Goal: Task Accomplishment & Management: Manage account settings

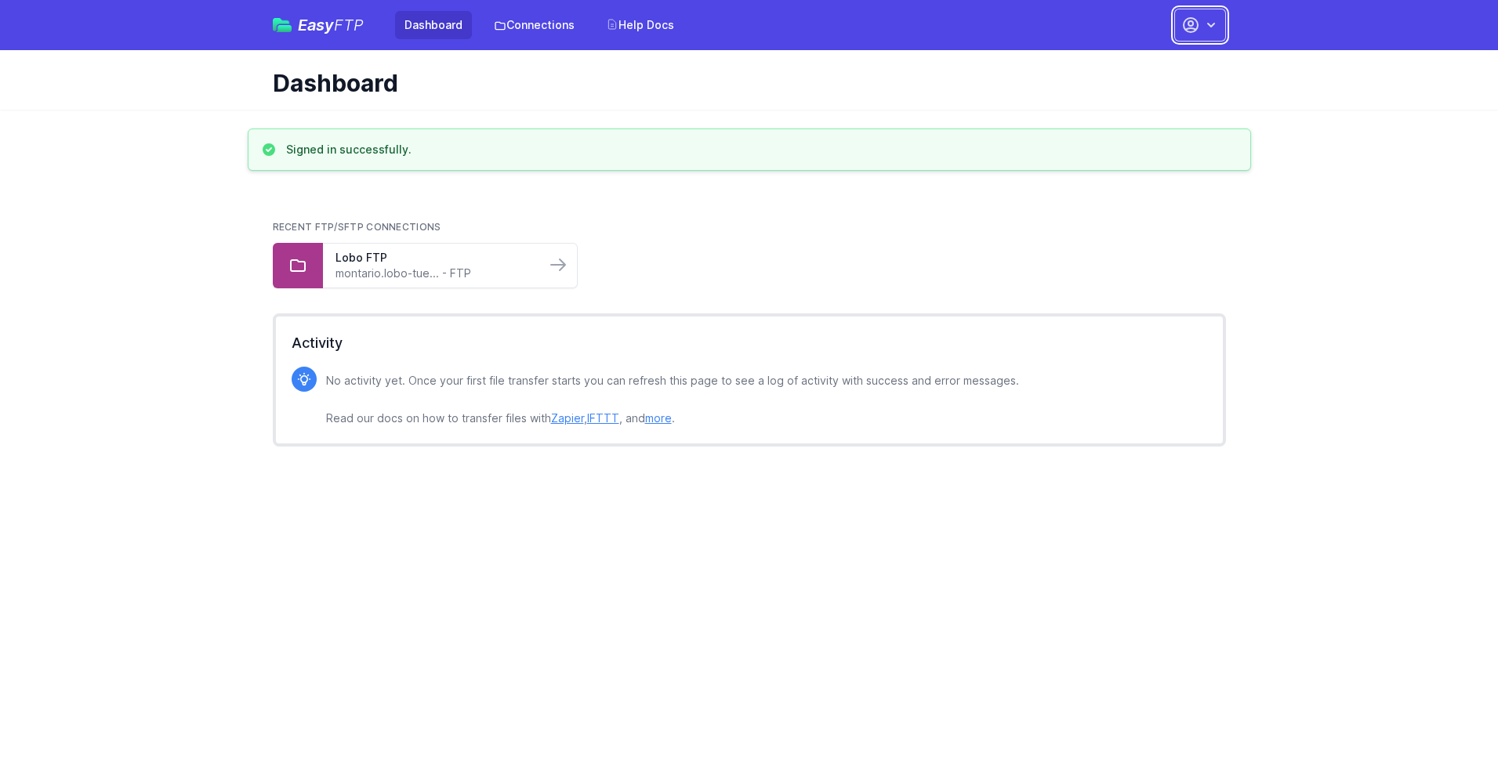
click at [1200, 25] on button "button" at bounding box center [1200, 25] width 52 height 33
click at [1150, 65] on link "Account Settings" at bounding box center [1150, 65] width 150 height 28
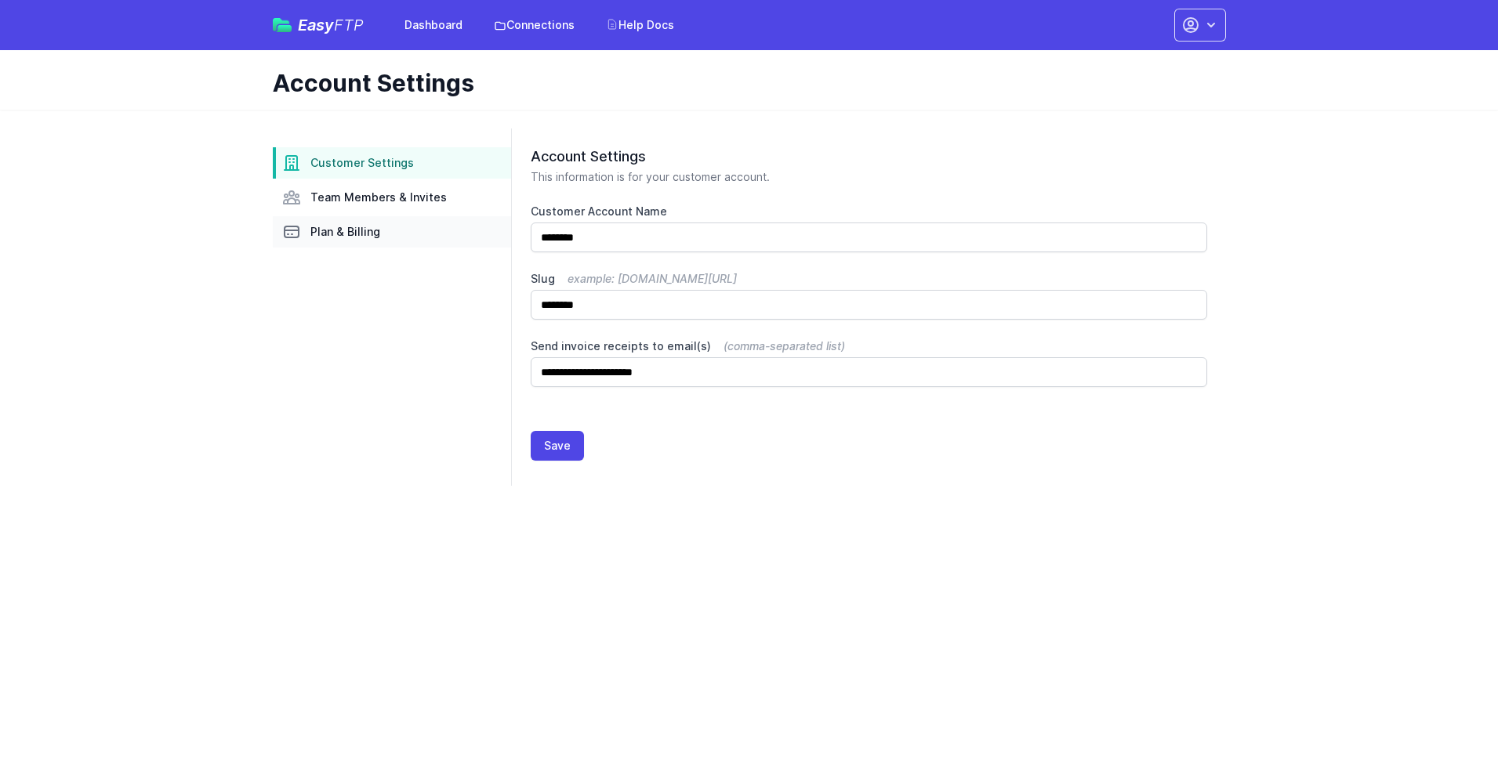
click at [392, 232] on link "Plan & Billing" at bounding box center [392, 231] width 238 height 31
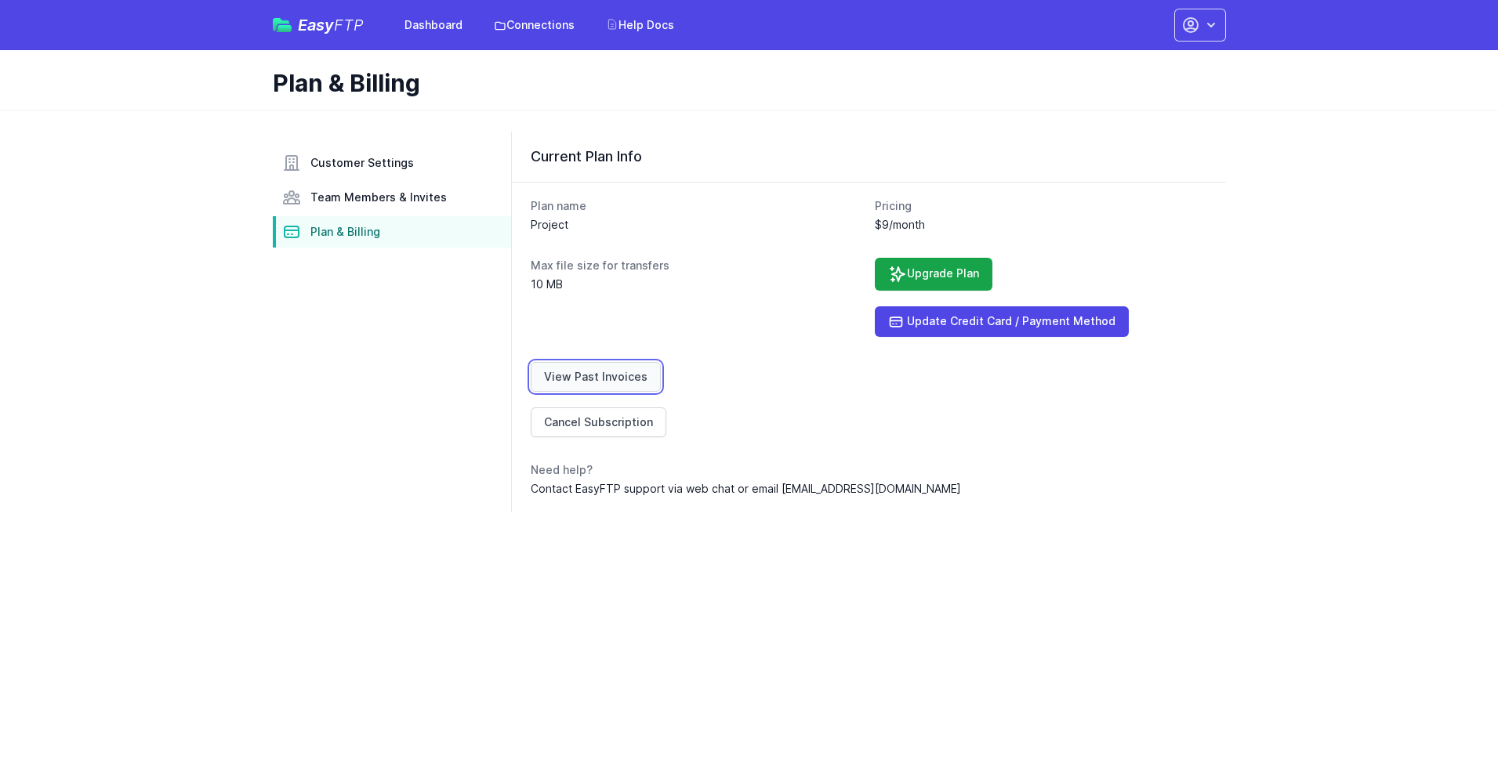
click at [592, 377] on link "View Past Invoices" at bounding box center [596, 377] width 130 height 30
